Goal: Transaction & Acquisition: Subscribe to service/newsletter

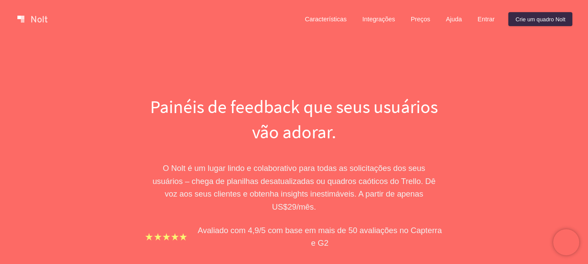
click at [488, 17] on font "Entrar" at bounding box center [485, 19] width 17 height 7
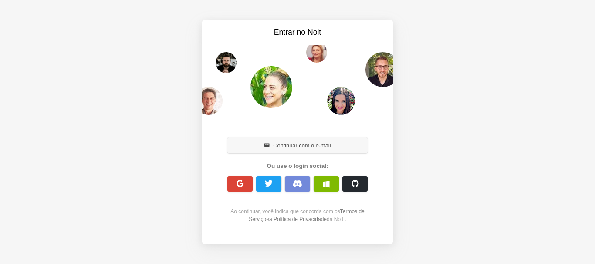
click at [317, 141] on font "Continuar com o e-mail" at bounding box center [301, 145] width 57 height 9
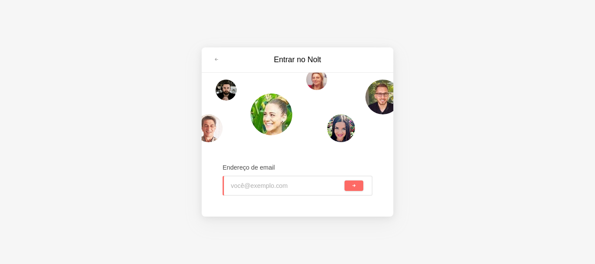
click at [294, 186] on input "email" at bounding box center [287, 185] width 112 height 19
drag, startPoint x: 294, startPoint y: 186, endPoint x: 263, endPoint y: 188, distance: 31.0
click at [263, 188] on input "email" at bounding box center [287, 185] width 112 height 19
type input "[EMAIL_ADDRESS][DOMAIN_NAME]"
click at [344, 181] on button "submit" at bounding box center [353, 186] width 19 height 10
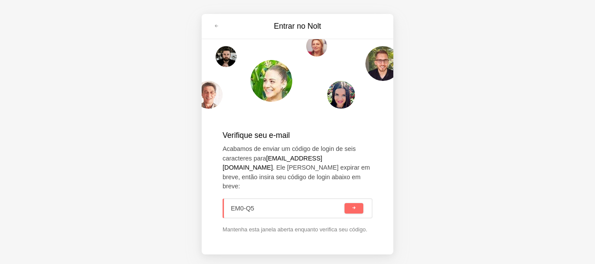
type input "EM0-Q5Y"
click at [353, 206] on span "submit" at bounding box center [353, 208] width 5 height 5
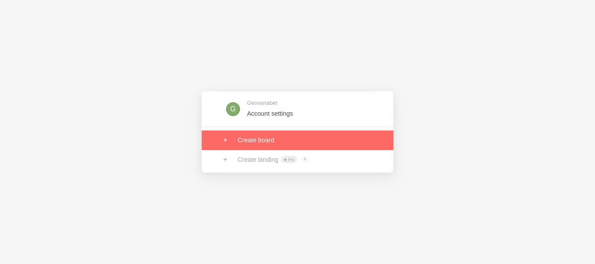
click at [249, 139] on link at bounding box center [298, 140] width 192 height 19
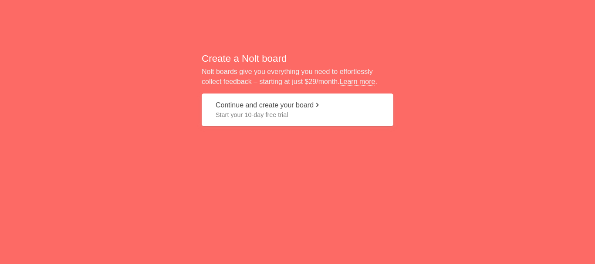
click at [311, 104] on button "Continue and create your board Start your 10-day free trial" at bounding box center [298, 110] width 192 height 33
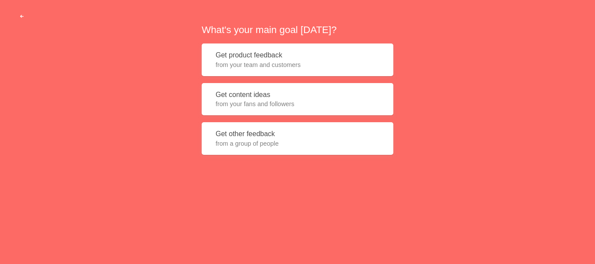
click at [22, 15] on span "button" at bounding box center [22, 17] width 6 height 6
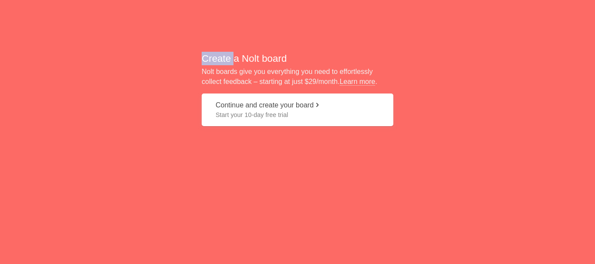
click at [22, 15] on div "Create a Nolt board Nolt boards give you everything you need to effortlessly co…" at bounding box center [297, 92] width 595 height 185
click at [250, 112] on span "Start your 10-day free trial" at bounding box center [297, 115] width 164 height 9
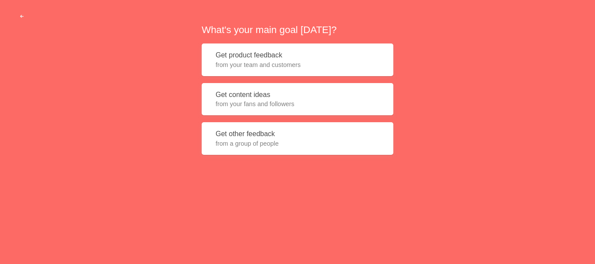
click at [274, 144] on span "from a group of people" at bounding box center [297, 143] width 164 height 9
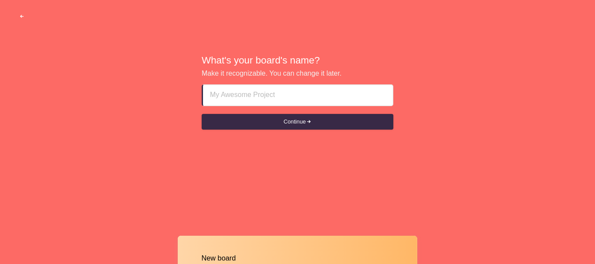
click at [28, 22] on button "button" at bounding box center [22, 17] width 27 height 16
